Goal: Task Accomplishment & Management: Use online tool/utility

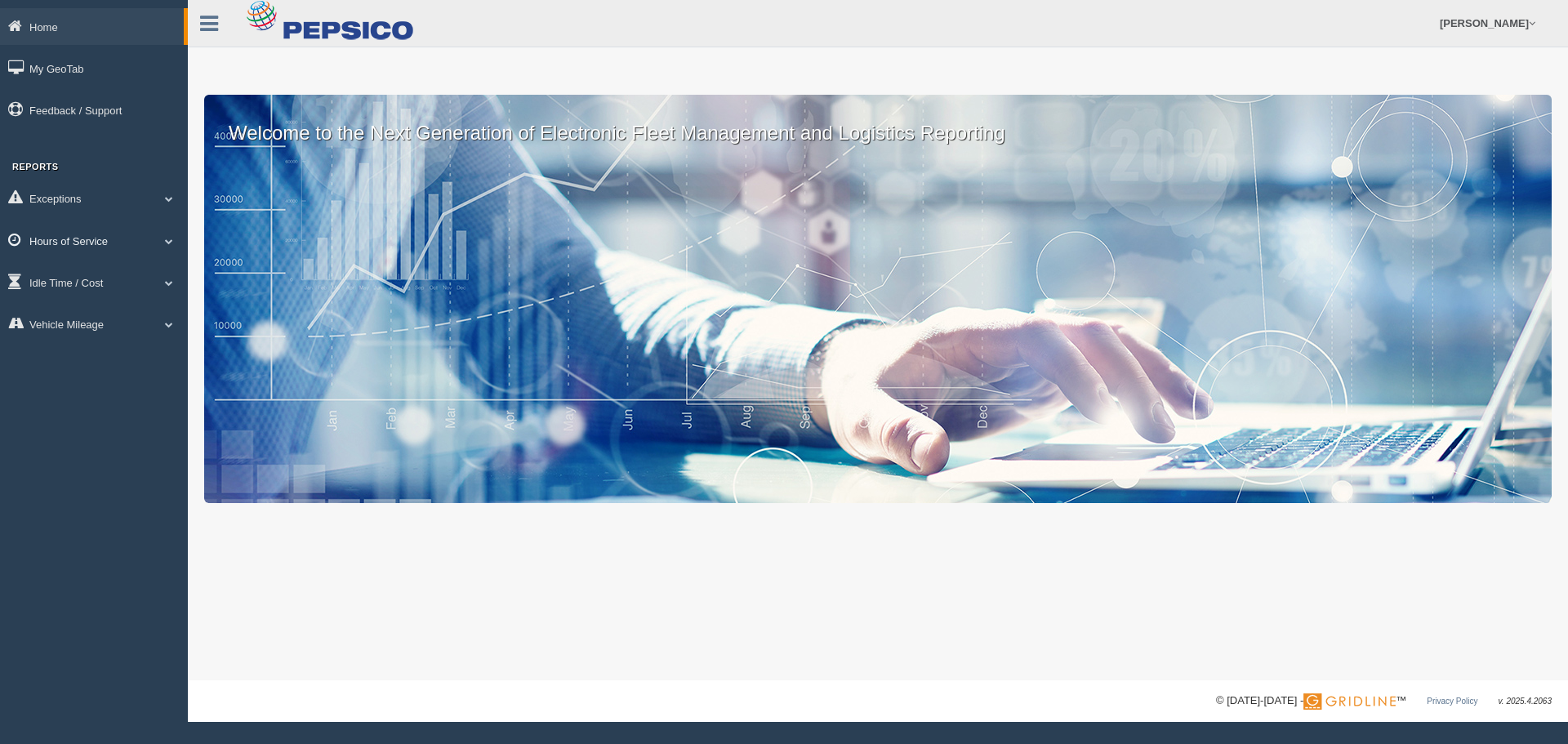
click at [60, 244] on link "Hours of Service" at bounding box center [93, 240] width 188 height 36
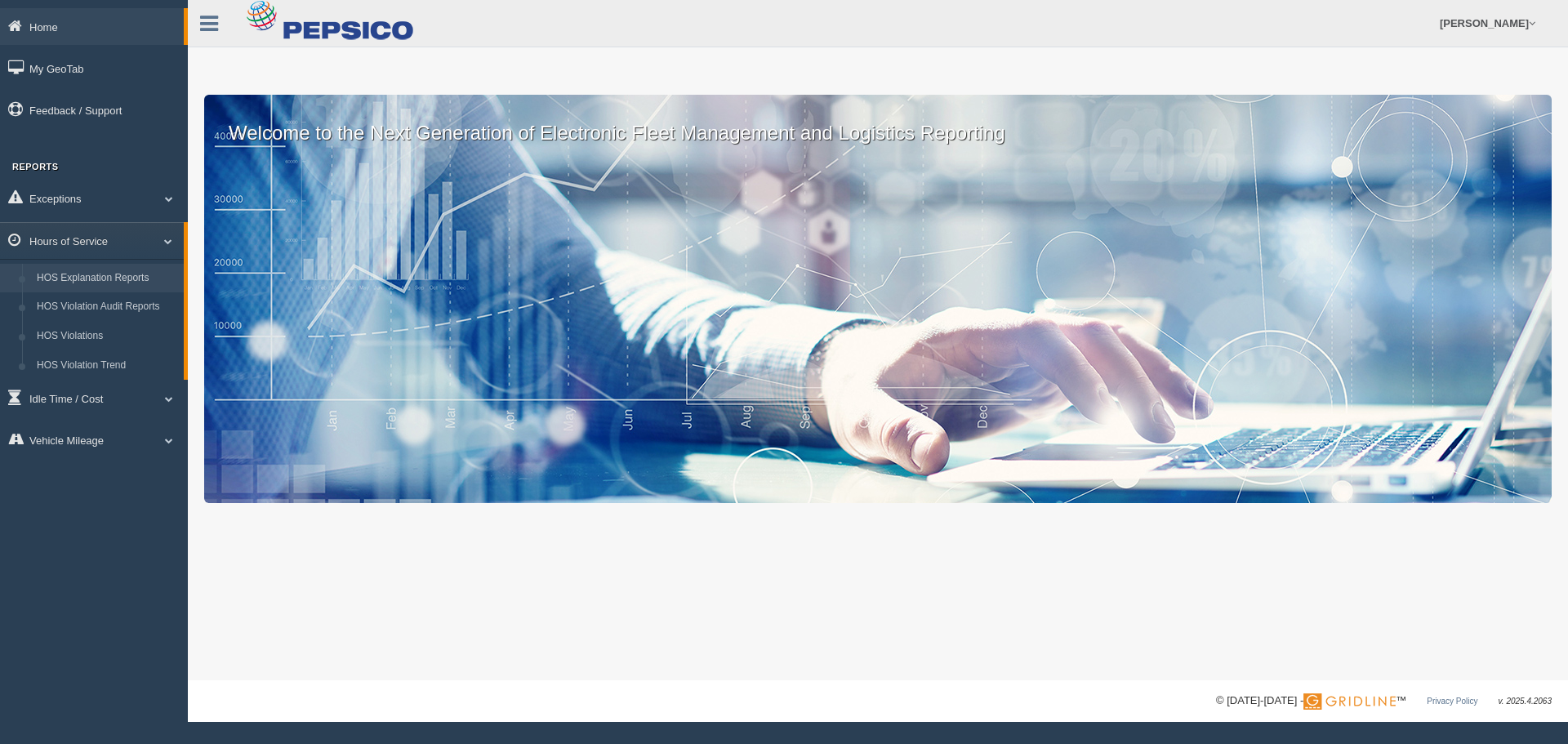
click at [65, 283] on link "HOS Explanation Reports" at bounding box center [107, 278] width 154 height 30
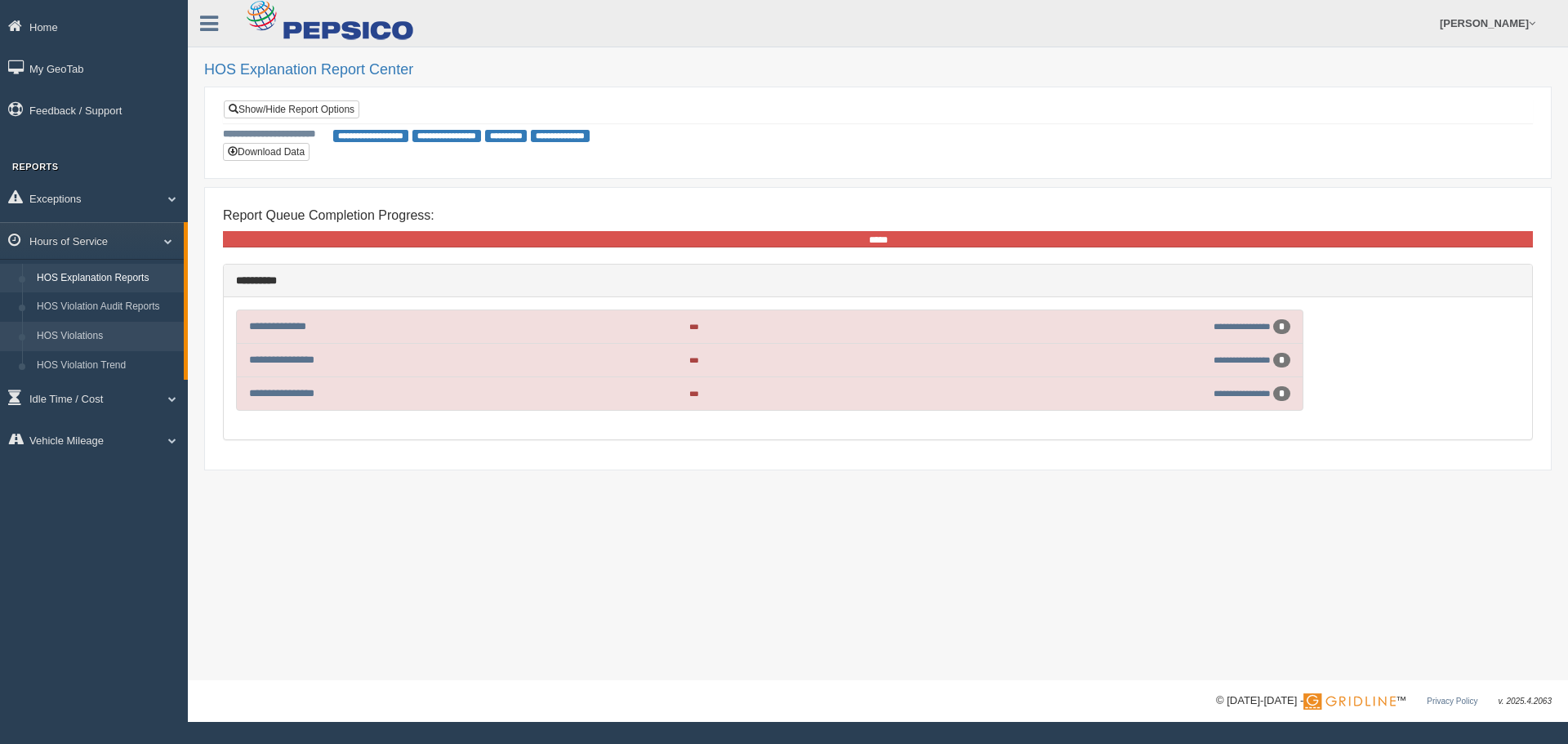
click at [83, 339] on link "HOS Violations" at bounding box center [107, 336] width 154 height 30
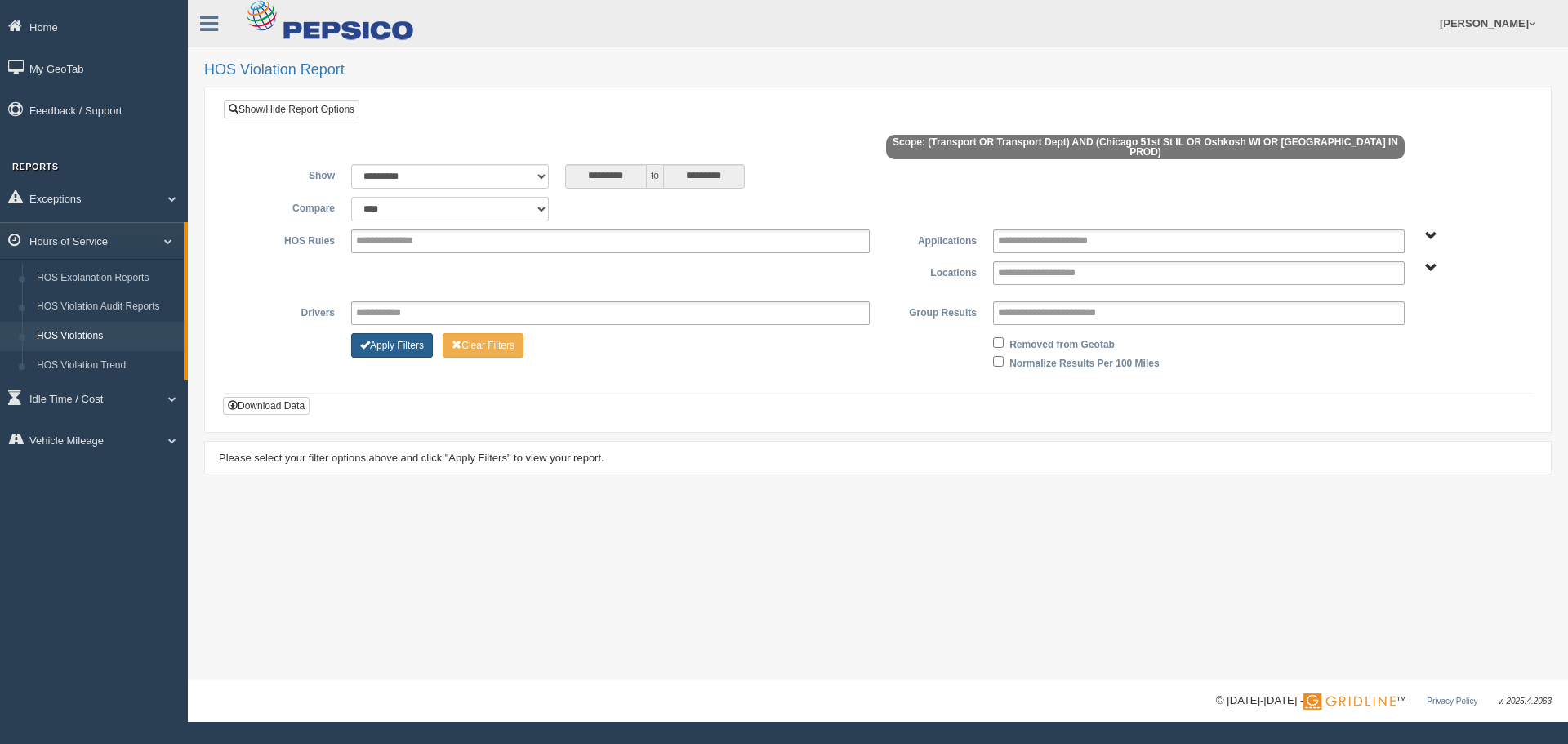
click at [395, 333] on button "Apply Filters" at bounding box center [392, 345] width 82 height 25
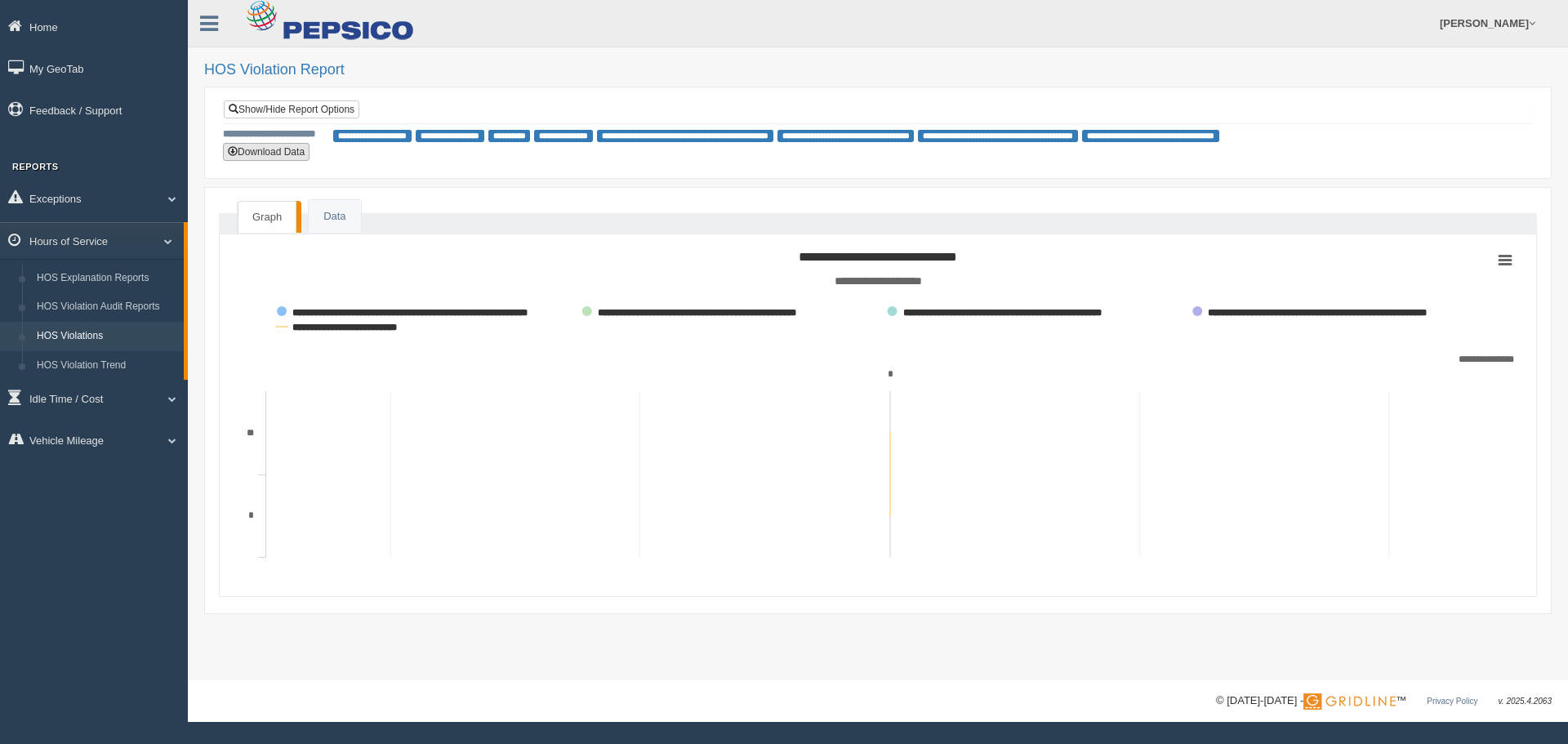
click at [260, 150] on button "Download Data" at bounding box center [266, 152] width 87 height 18
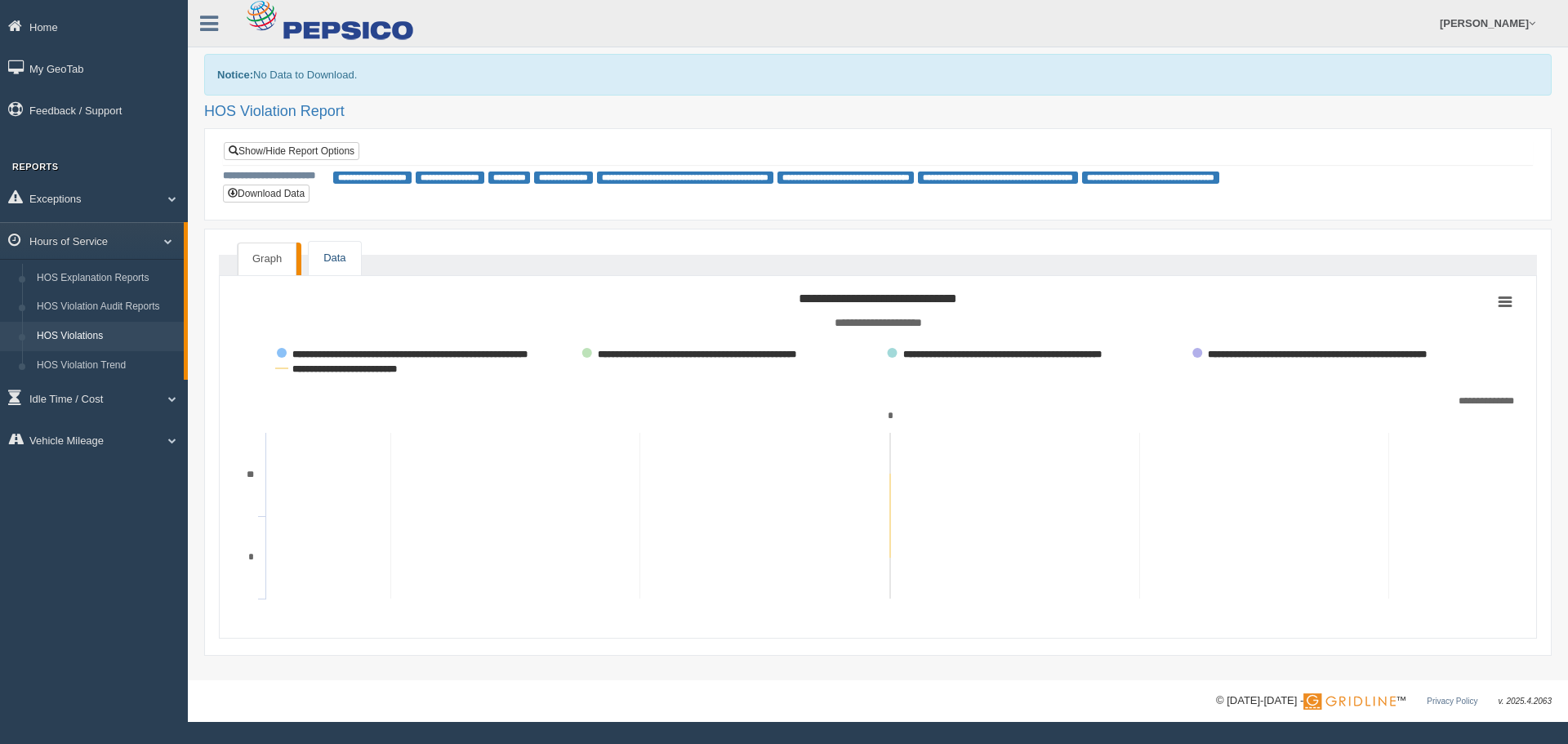
click at [337, 258] on link "Data" at bounding box center [335, 258] width 51 height 34
